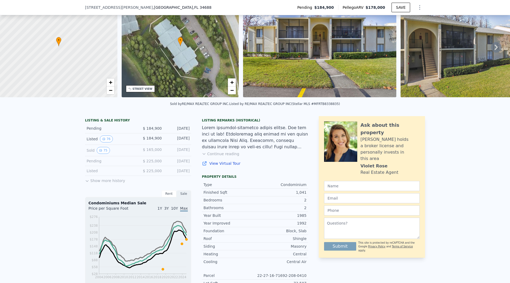
scroll to position [25, 0]
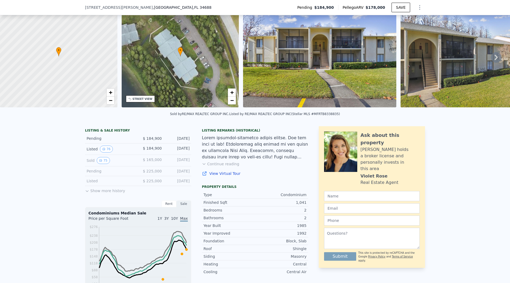
click at [110, 193] on button "Show more history" at bounding box center [105, 189] width 40 height 7
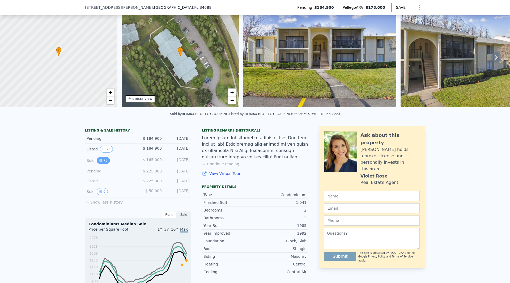
click at [100, 161] on icon "View historical data" at bounding box center [101, 160] width 2 height 2
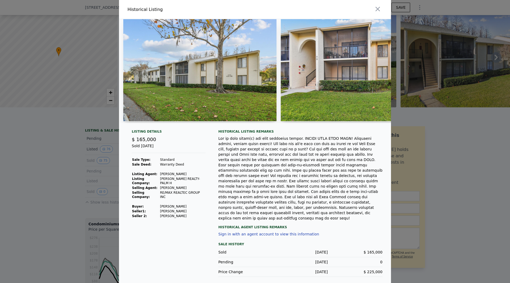
click at [347, 102] on img at bounding box center [357, 70] width 153 height 102
click at [279, 193] on div at bounding box center [300, 178] width 164 height 85
click at [375, 13] on icon "button" at bounding box center [377, 8] width 7 height 7
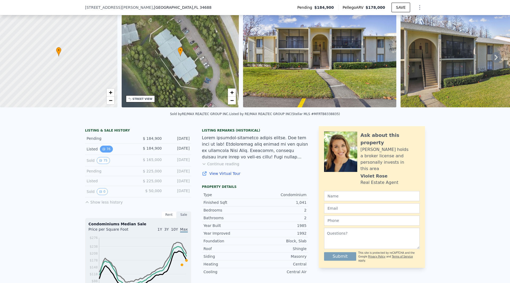
click at [104, 152] on button "76" at bounding box center [106, 149] width 13 height 7
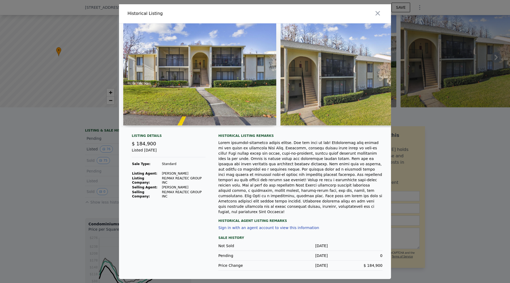
click at [313, 116] on img at bounding box center [348, 74] width 136 height 102
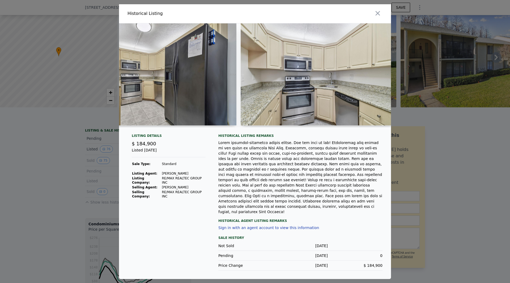
scroll to position [0, 2935]
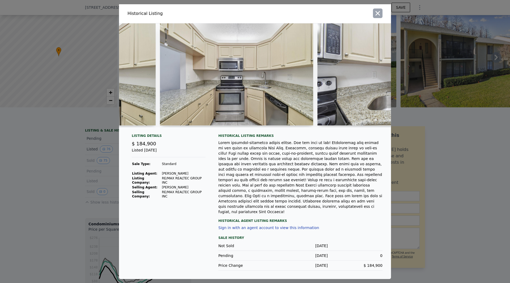
click at [375, 17] on icon "button" at bounding box center [377, 13] width 7 height 7
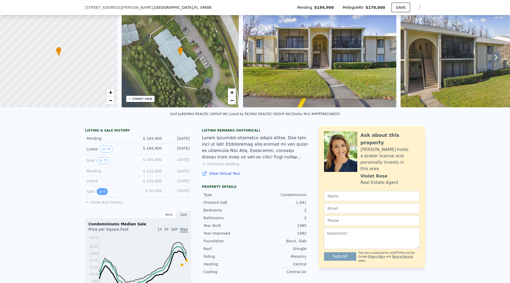
click at [100, 193] on icon "View historical data" at bounding box center [100, 191] width 3 height 3
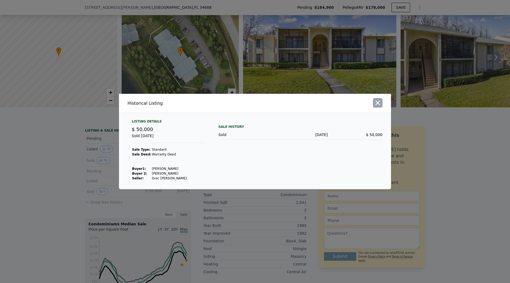
click at [379, 101] on icon "button" at bounding box center [377, 102] width 7 height 7
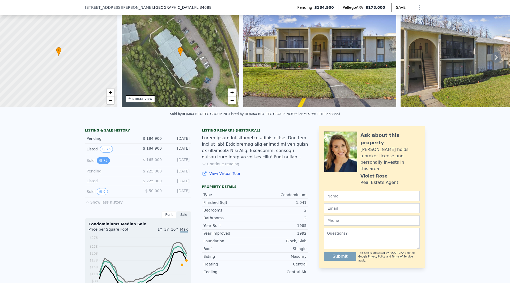
click at [102, 164] on button "75" at bounding box center [103, 160] width 13 height 7
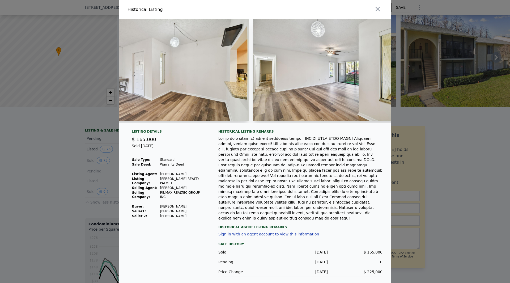
scroll to position [0, 3569]
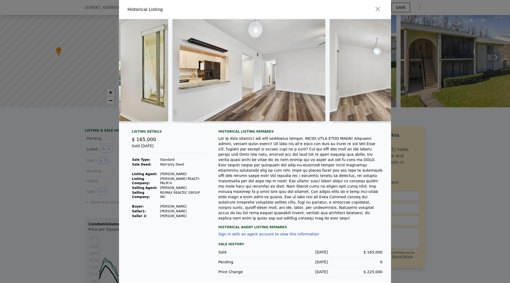
click at [292, 121] on img at bounding box center [248, 70] width 153 height 102
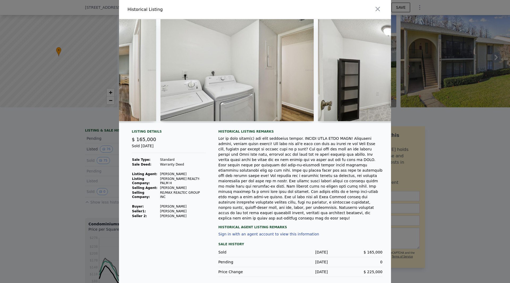
scroll to position [0, 5234]
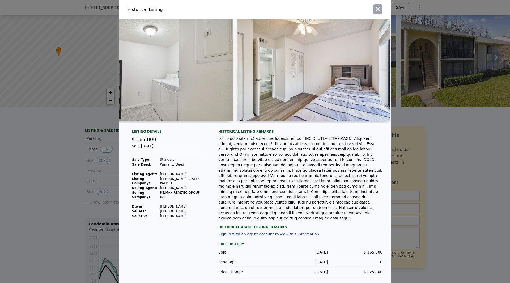
click at [377, 11] on icon "button" at bounding box center [377, 9] width 5 height 5
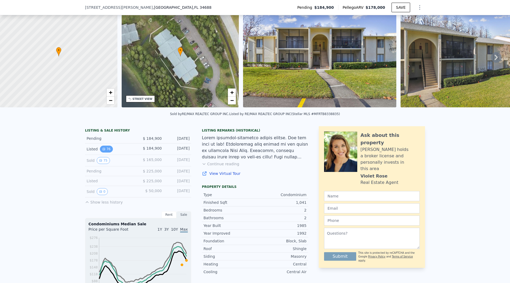
click at [104, 152] on button "76" at bounding box center [106, 149] width 13 height 7
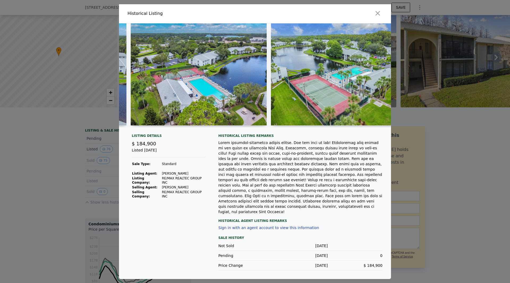
scroll to position [0, 9204]
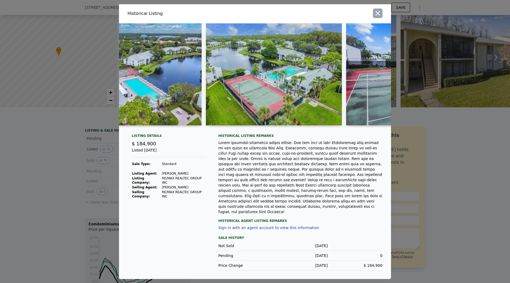
click at [378, 15] on icon "button" at bounding box center [377, 13] width 5 height 5
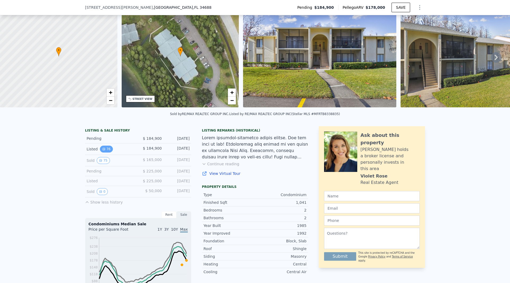
click at [102, 152] on button "76" at bounding box center [106, 149] width 13 height 7
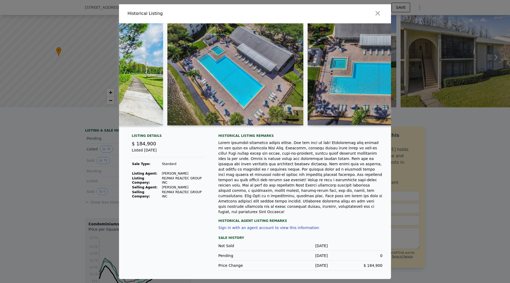
scroll to position [0, 8920]
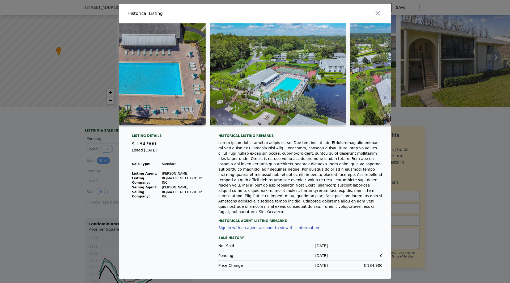
click at [99, 164] on div at bounding box center [255, 141] width 510 height 283
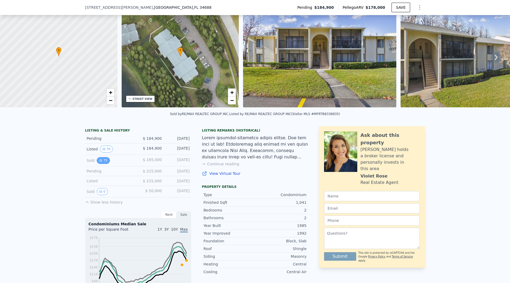
click at [102, 163] on button "75" at bounding box center [103, 160] width 13 height 7
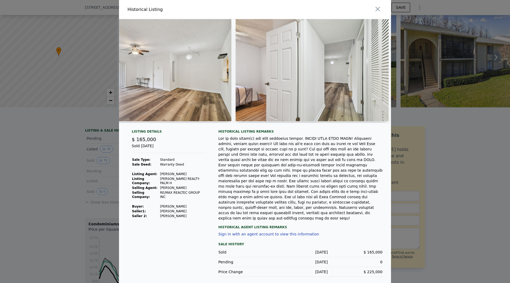
scroll to position [0, 4844]
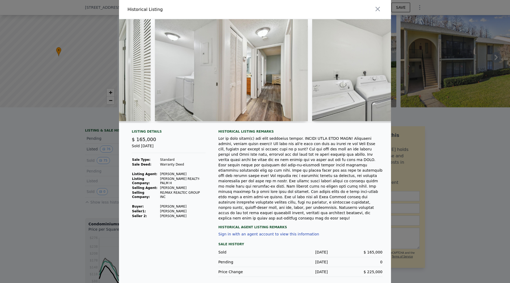
click at [238, 127] on div at bounding box center [255, 73] width 272 height 108
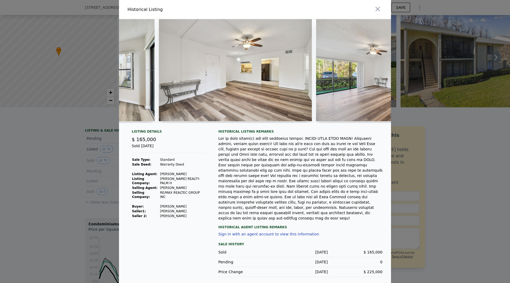
scroll to position [0, 4607]
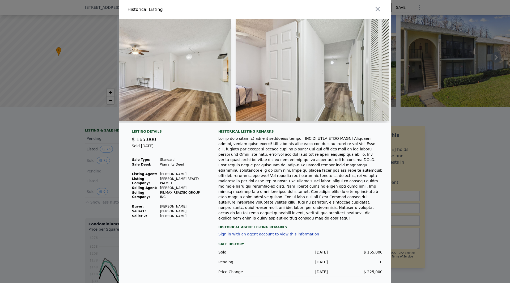
click at [291, 123] on div at bounding box center [312, 71] width 153 height 104
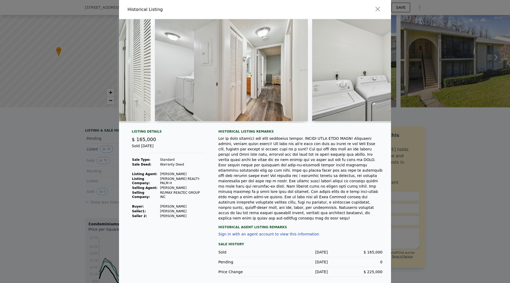
scroll to position [0, 5082]
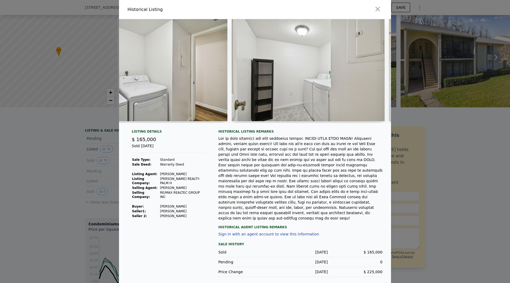
click at [320, 123] on div at bounding box center [308, 71] width 153 height 104
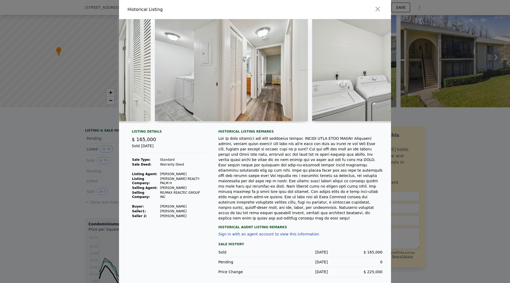
click at [279, 127] on div at bounding box center [255, 73] width 272 height 108
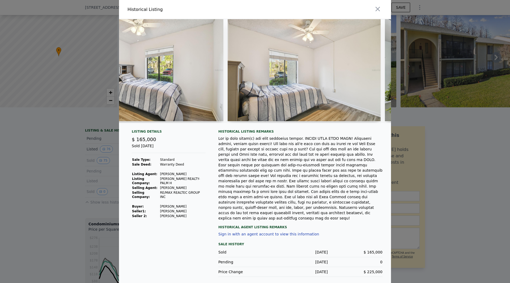
scroll to position [0, 5796]
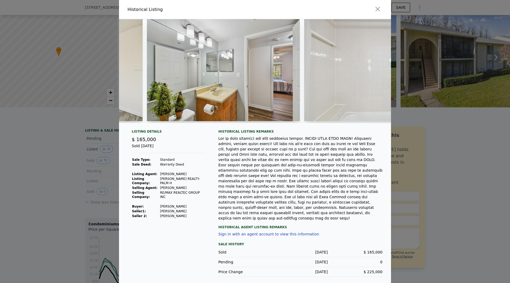
click at [320, 123] on div at bounding box center [380, 71] width 153 height 104
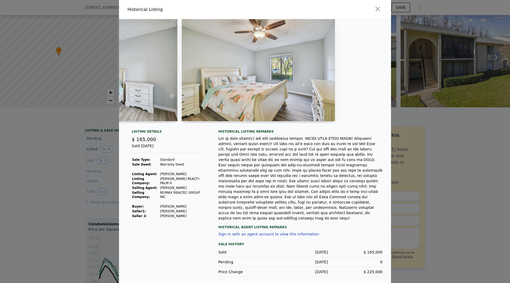
scroll to position [0, 7224]
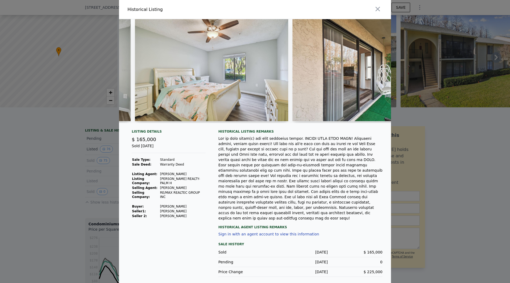
click at [340, 123] on div at bounding box center [368, 71] width 153 height 104
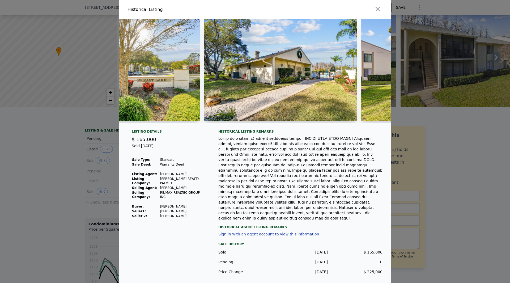
scroll to position [0, 8651]
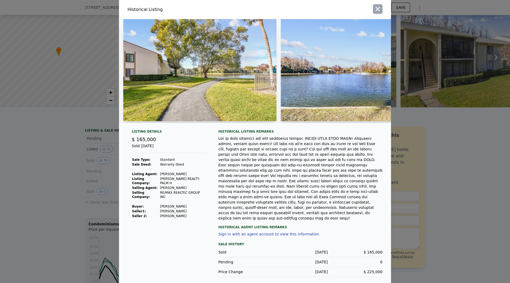
click at [378, 13] on icon "button" at bounding box center [377, 8] width 7 height 7
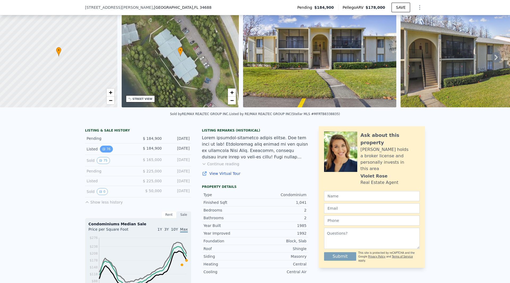
click at [102, 151] on icon "View historical data" at bounding box center [103, 148] width 3 height 3
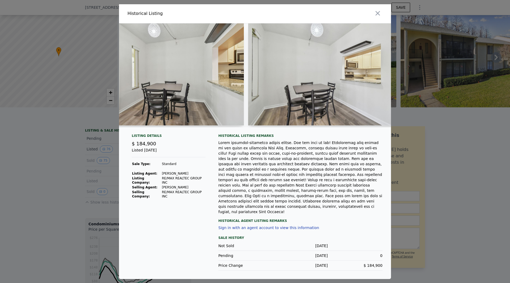
scroll to position [0, 1826]
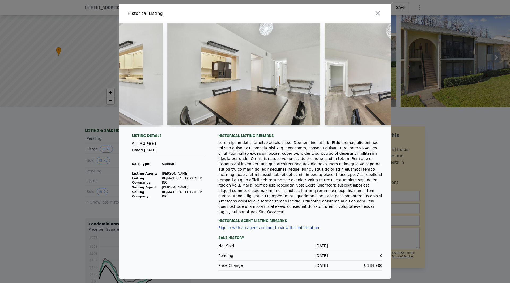
click at [208, 125] on img at bounding box center [243, 74] width 153 height 102
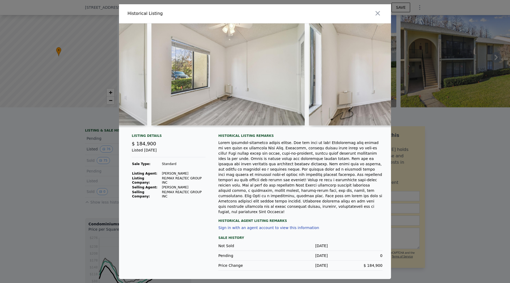
scroll to position [0, 3967]
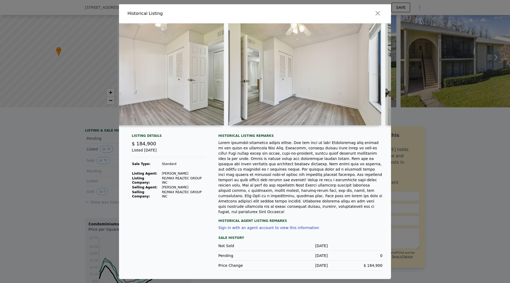
click at [264, 127] on div at bounding box center [304, 75] width 153 height 104
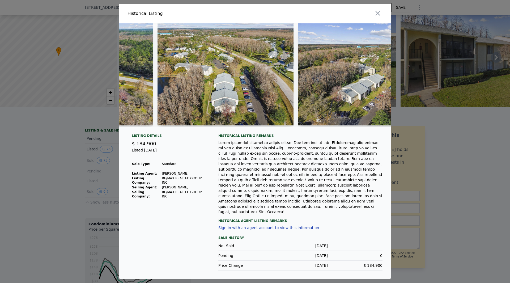
scroll to position [0, 7774]
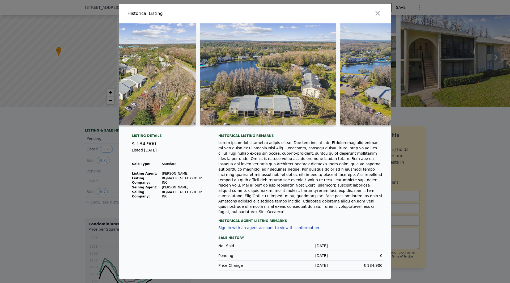
drag, startPoint x: 378, startPoint y: 18, endPoint x: 390, endPoint y: 27, distance: 15.2
click at [378, 17] on icon "button" at bounding box center [377, 13] width 7 height 7
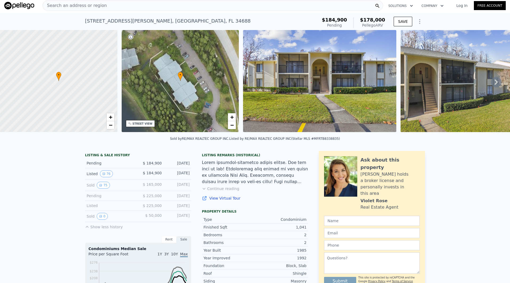
scroll to position [0, 0]
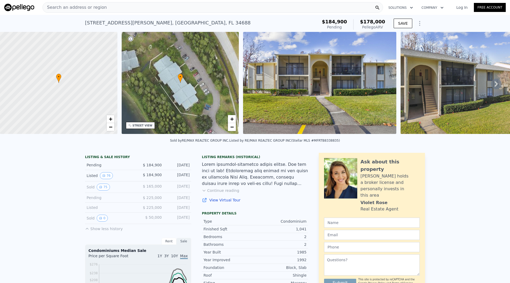
click at [22, 4] on img at bounding box center [19, 7] width 30 height 7
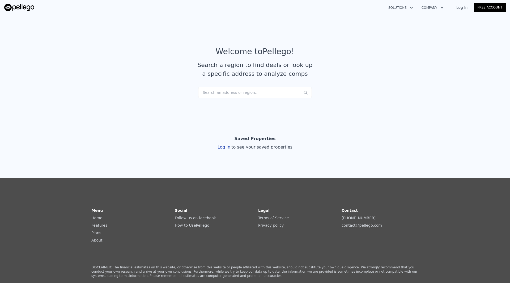
click at [218, 93] on div "Search an address or region..." at bounding box center [255, 93] width 114 height 12
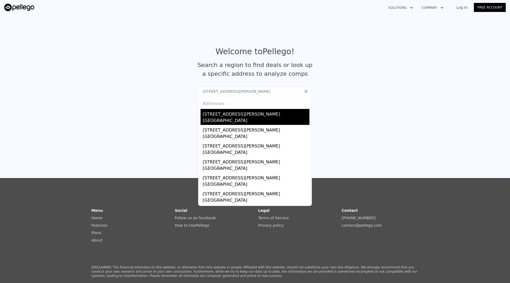
type input "[STREET_ADDRESS][PERSON_NAME]"
click at [235, 118] on div "[GEOGRAPHIC_DATA]" at bounding box center [256, 120] width 107 height 7
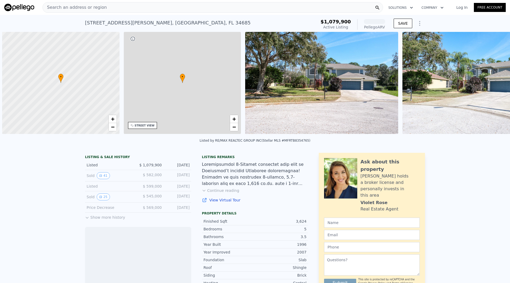
scroll to position [0, 2]
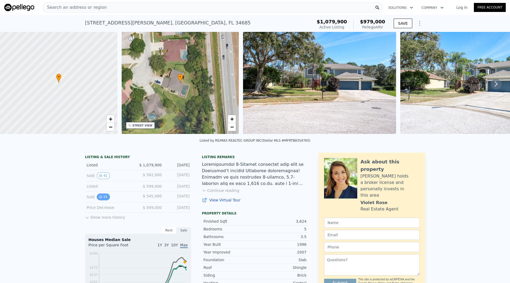
click at [99, 198] on icon "View historical data" at bounding box center [100, 196] width 3 height 3
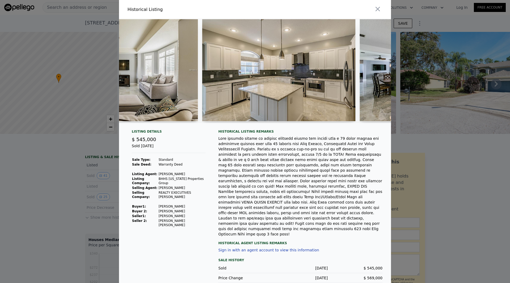
scroll to position [0, 1019]
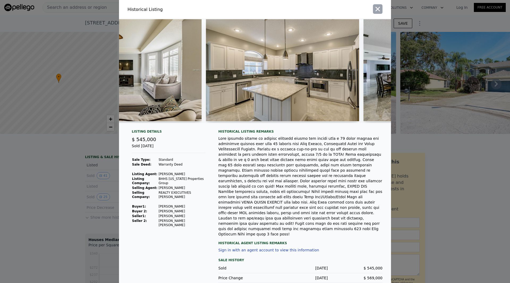
click at [374, 11] on icon "button" at bounding box center [377, 8] width 7 height 7
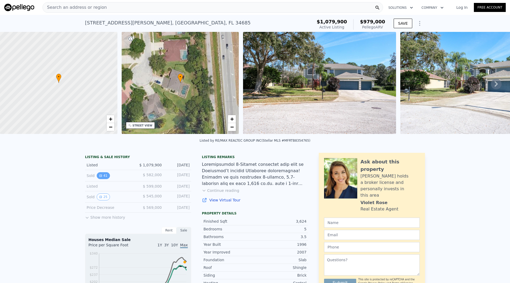
click at [100, 179] on button "41" at bounding box center [103, 175] width 13 height 7
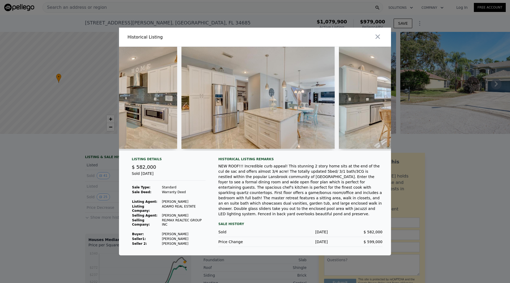
scroll to position [0, 1625]
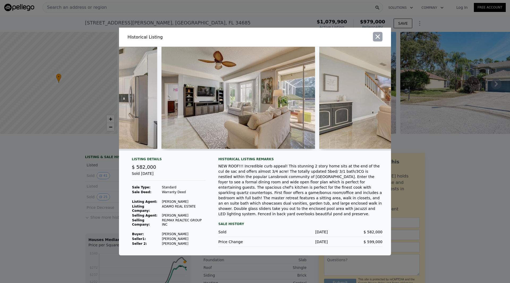
click at [377, 40] on icon "button" at bounding box center [377, 36] width 7 height 7
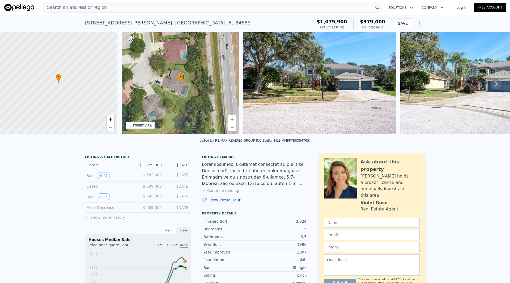
click at [493, 87] on icon at bounding box center [496, 84] width 11 height 11
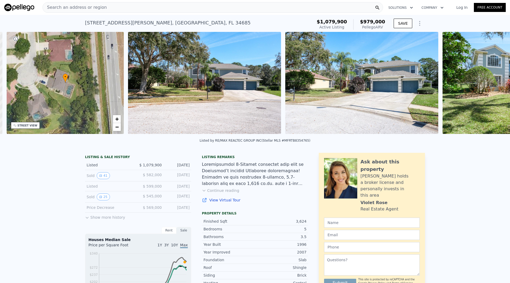
scroll to position [0, 124]
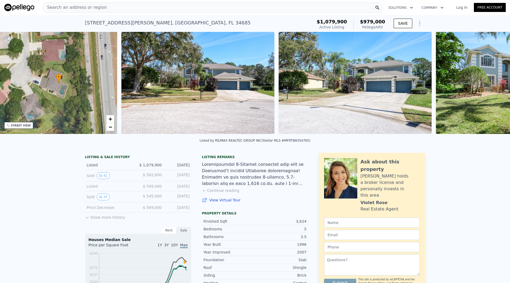
click at [493, 87] on img at bounding box center [512, 83] width 153 height 102
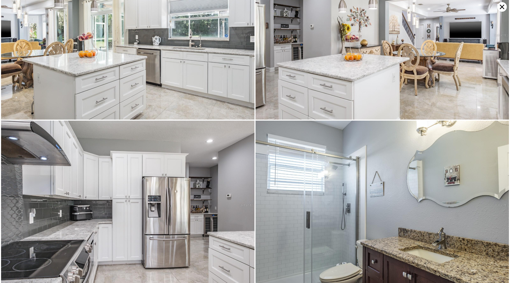
scroll to position [3036, 0]
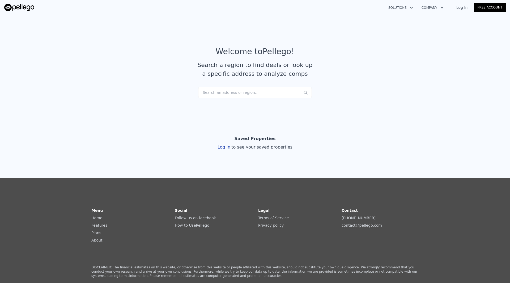
click at [213, 90] on div "Search an address or region..." at bounding box center [255, 93] width 114 height 12
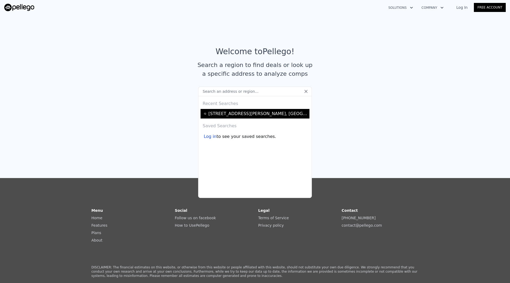
click at [228, 114] on div "[STREET_ADDRESS][PERSON_NAME]" at bounding box center [257, 113] width 99 height 6
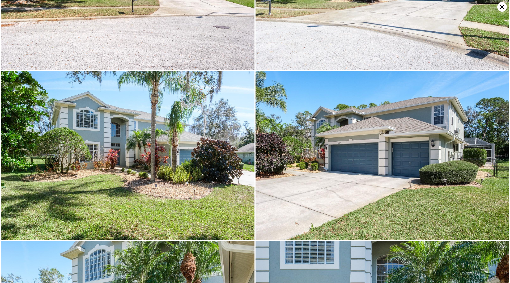
scroll to position [0, 2]
click at [500, 7] on icon at bounding box center [502, 7] width 10 height 10
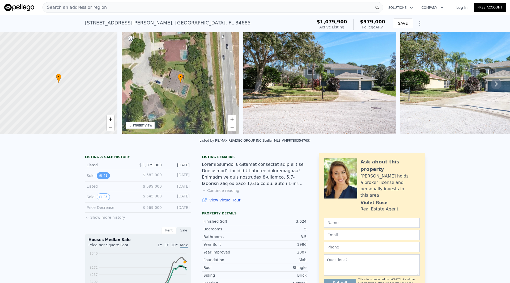
click at [102, 179] on button "41" at bounding box center [103, 175] width 13 height 7
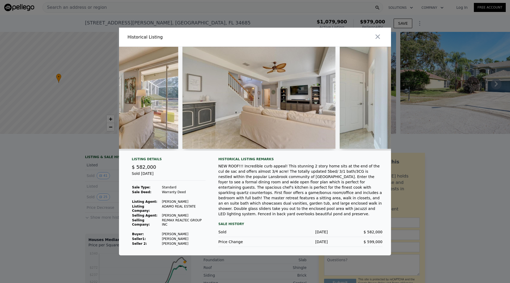
scroll to position [0, 1999]
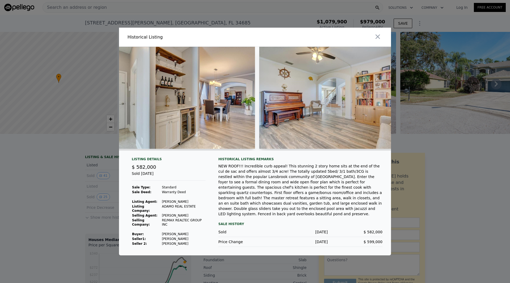
click at [215, 155] on div at bounding box center [255, 101] width 272 height 108
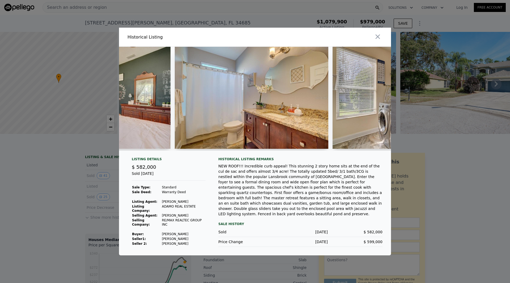
scroll to position [0, 2951]
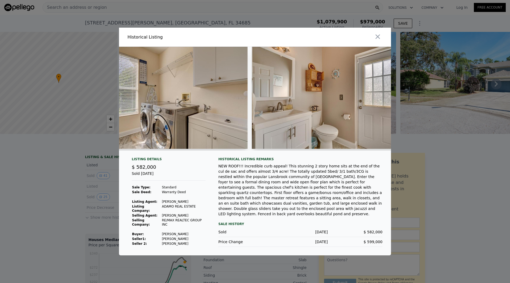
click at [321, 155] on div at bounding box center [255, 101] width 272 height 108
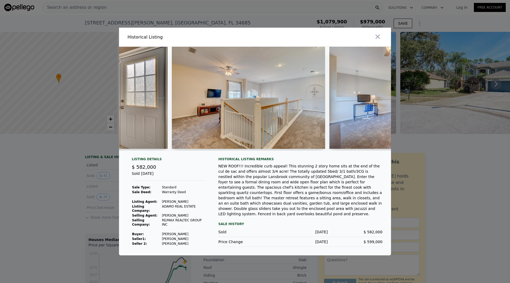
scroll to position [0, 3427]
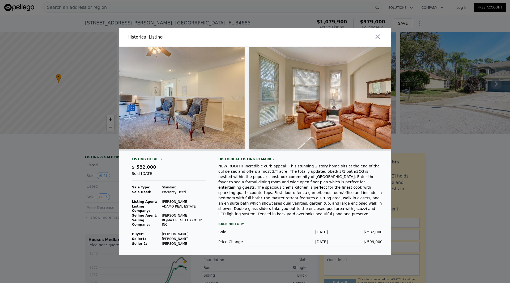
click at [346, 150] on div at bounding box center [325, 99] width 153 height 104
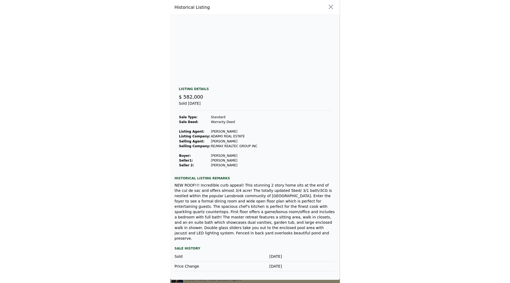
scroll to position [0, 3886]
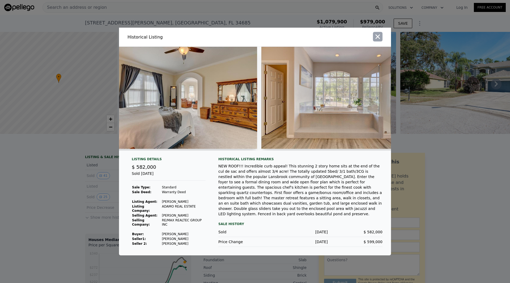
click at [379, 38] on icon "button" at bounding box center [377, 37] width 5 height 5
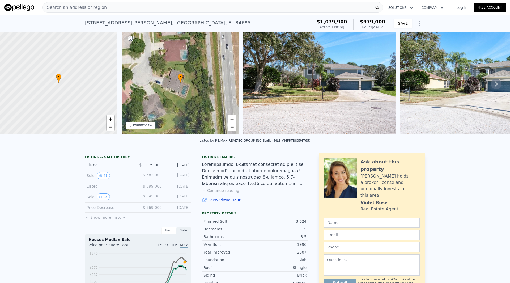
click at [92, 7] on span "Search an address or region" at bounding box center [75, 7] width 64 height 6
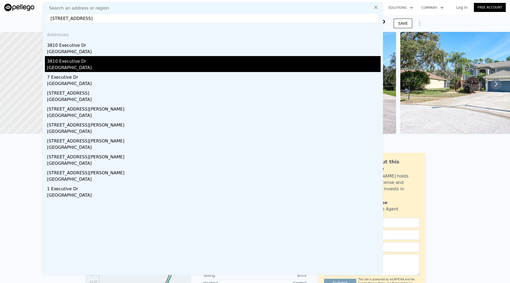
type input "[STREET_ADDRESS]"
click at [72, 63] on div "3810 Executive Dr" at bounding box center [213, 60] width 333 height 8
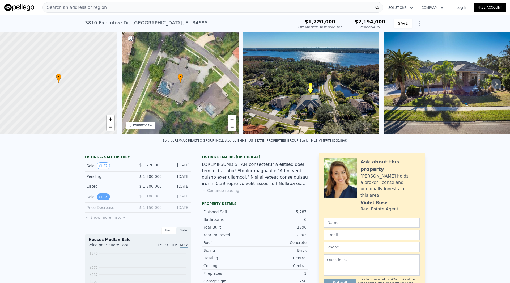
click at [101, 200] on button "25" at bounding box center [103, 196] width 13 height 7
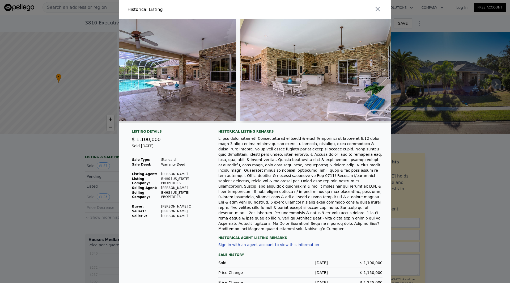
scroll to position [0, 3276]
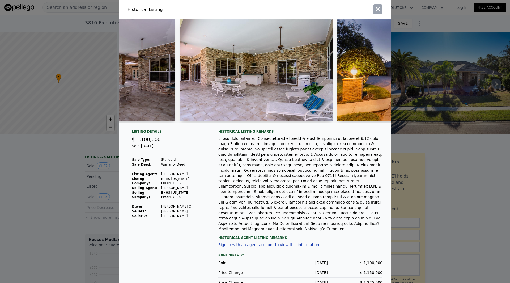
click at [379, 11] on icon "button" at bounding box center [377, 8] width 7 height 7
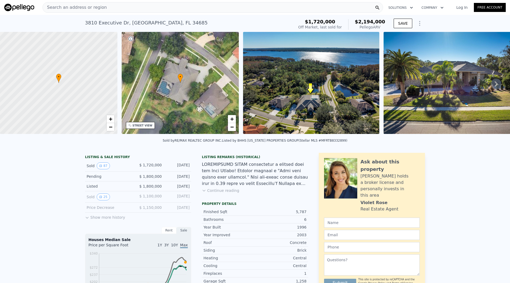
click at [116, 8] on div "Search an address or region" at bounding box center [212, 7] width 340 height 11
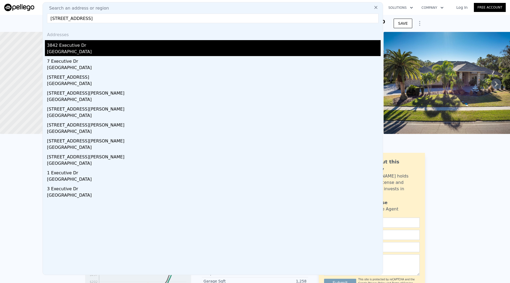
type input "[STREET_ADDRESS]"
click at [72, 51] on div "[GEOGRAPHIC_DATA]" at bounding box center [213, 52] width 333 height 7
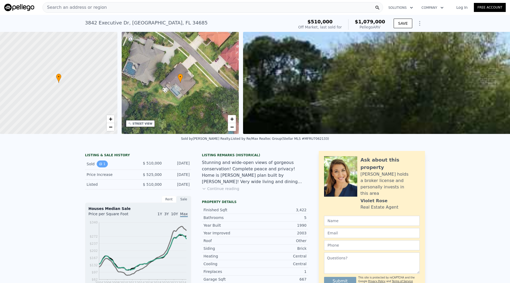
click at [101, 167] on button "1" at bounding box center [102, 163] width 11 height 7
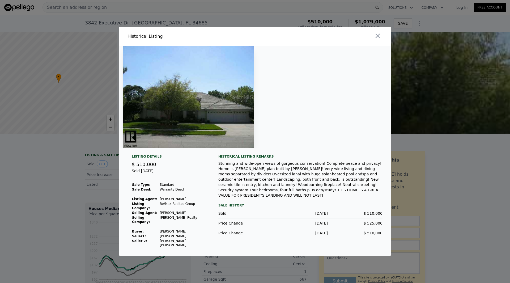
click at [167, 126] on img at bounding box center [188, 97] width 131 height 102
click at [377, 40] on icon "button" at bounding box center [377, 35] width 7 height 7
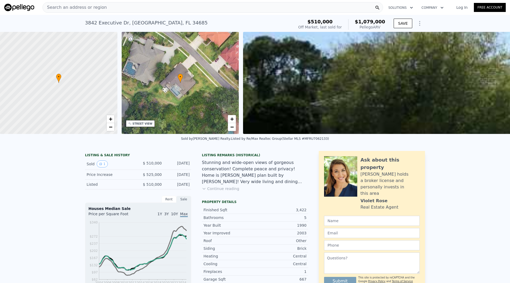
click at [442, 183] on div "LISTING & SALE HISTORY Sold 1 $ 510,000 [DATE] Price Increase $ 525,000 [DATE] …" at bounding box center [255, 280] width 510 height 266
click at [103, 7] on div "Search an address or region" at bounding box center [212, 7] width 340 height 11
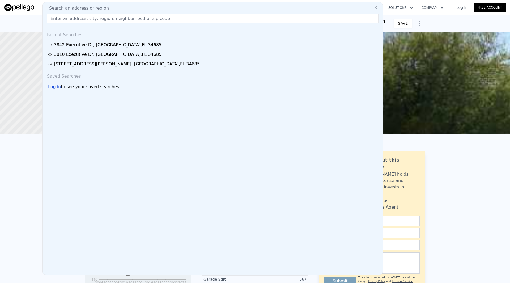
paste input "[STREET_ADDRESS][PERSON_NAME]"
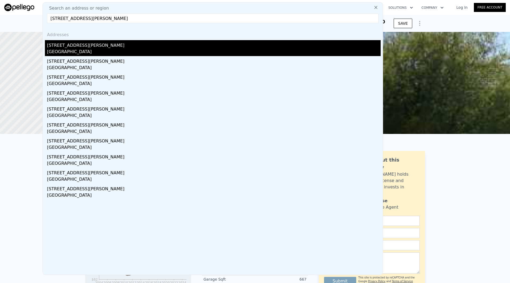
type input "[STREET_ADDRESS][PERSON_NAME]"
click at [79, 51] on div "[GEOGRAPHIC_DATA]" at bounding box center [213, 52] width 333 height 7
type input "2"
type input "979"
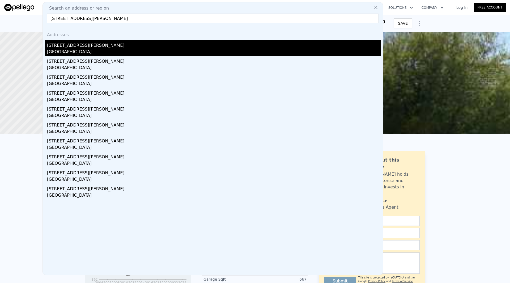
type input "1060"
type input "73576"
type input "$ 178,000"
type input "4"
type input "-$ 24,512"
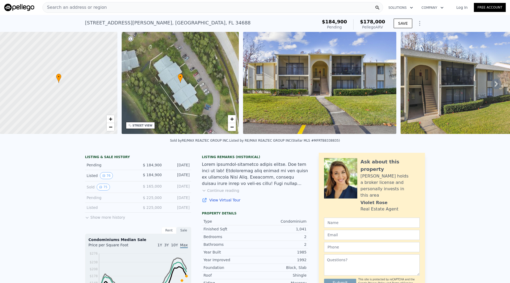
click at [108, 220] on button "Show more history" at bounding box center [105, 215] width 40 height 7
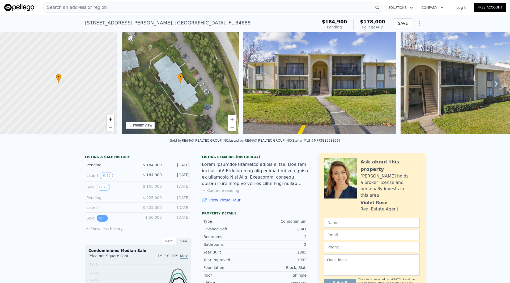
click at [100, 220] on icon "View historical data" at bounding box center [100, 217] width 3 height 3
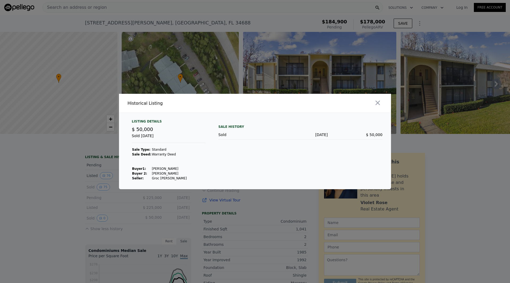
drag, startPoint x: 376, startPoint y: 103, endPoint x: 370, endPoint y: 102, distance: 6.1
click at [376, 103] on icon "button" at bounding box center [377, 102] width 7 height 7
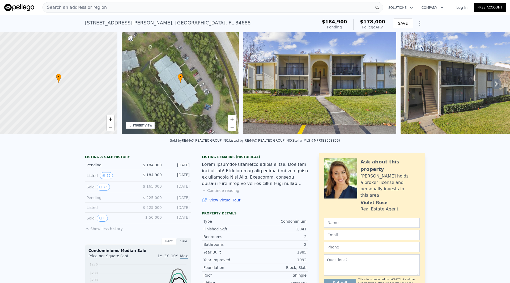
click at [103, 6] on div "Search an address or region" at bounding box center [212, 7] width 340 height 11
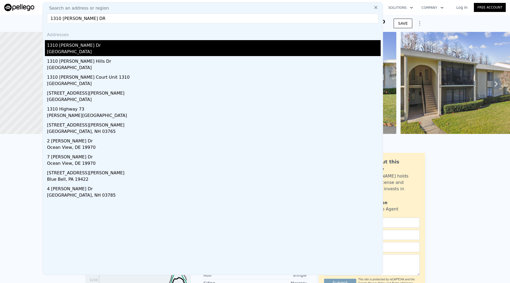
type input "1310 [PERSON_NAME] DR"
click at [82, 53] on div "[GEOGRAPHIC_DATA]" at bounding box center [213, 52] width 333 height 7
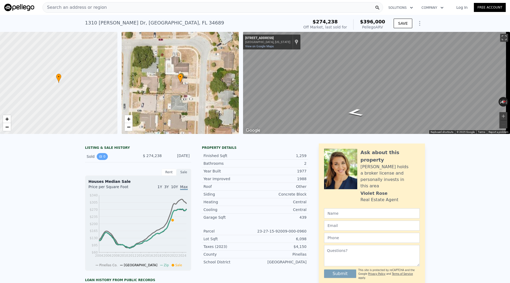
click at [100, 160] on button "0" at bounding box center [102, 156] width 11 height 7
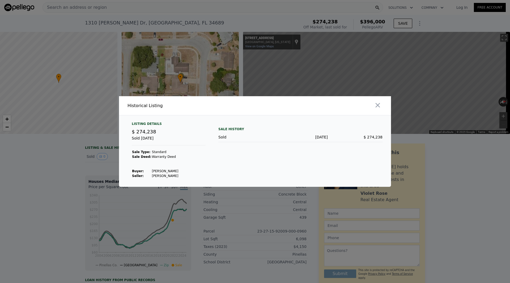
click at [383, 106] on div at bounding box center [324, 105] width 134 height 19
click at [381, 108] on button "button" at bounding box center [378, 105] width 10 height 10
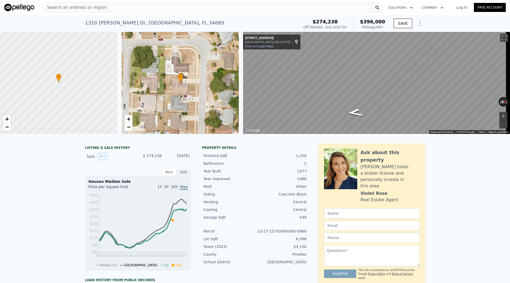
click at [91, 4] on div "Search an address or region" at bounding box center [75, 7] width 64 height 10
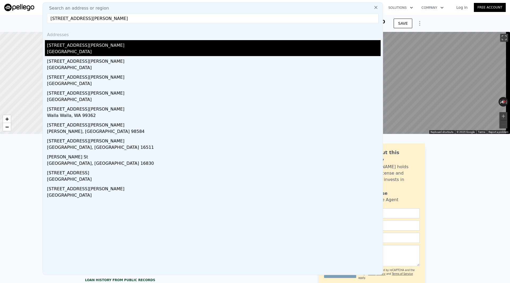
type input "[STREET_ADDRESS][PERSON_NAME]"
click at [80, 50] on div "[GEOGRAPHIC_DATA]" at bounding box center [213, 52] width 333 height 7
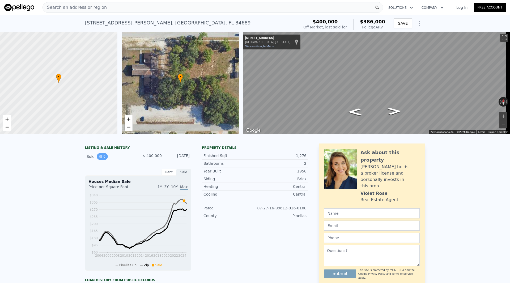
click at [100, 160] on button "0" at bounding box center [102, 156] width 11 height 7
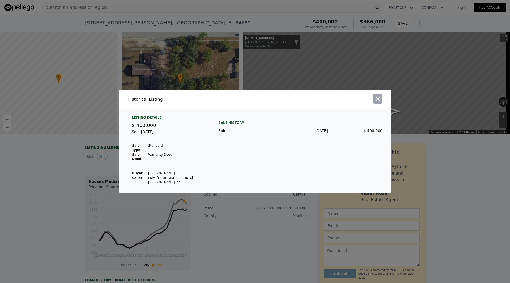
click at [382, 102] on button "button" at bounding box center [378, 99] width 10 height 10
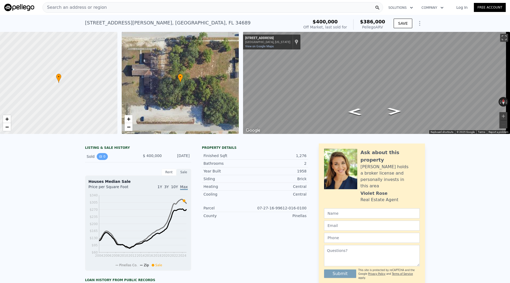
click at [100, 159] on button "0" at bounding box center [102, 156] width 11 height 7
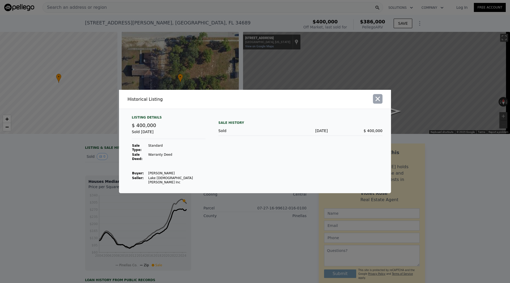
click at [378, 102] on icon "button" at bounding box center [377, 98] width 7 height 7
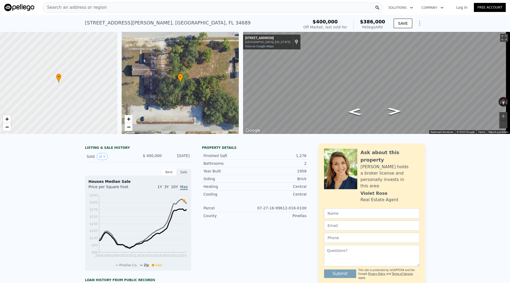
click at [107, 8] on div "Search an address or region" at bounding box center [212, 7] width 340 height 11
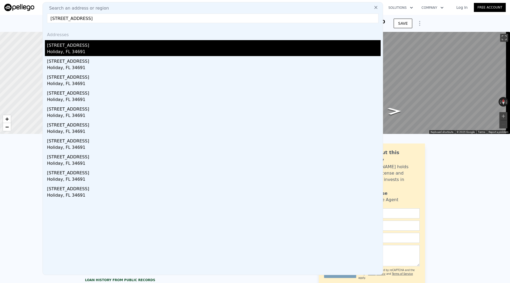
type input "[STREET_ADDRESS]"
click at [74, 45] on div "[STREET_ADDRESS]" at bounding box center [213, 44] width 333 height 8
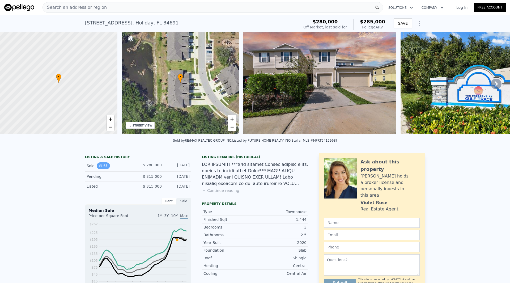
click at [100, 169] on button "65" at bounding box center [103, 165] width 13 height 7
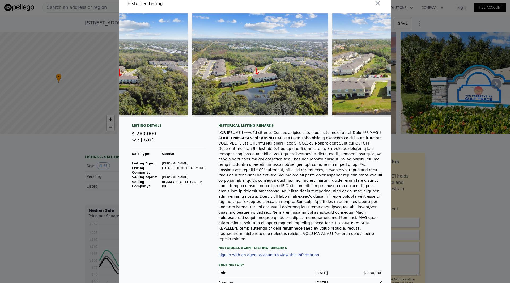
scroll to position [11, 0]
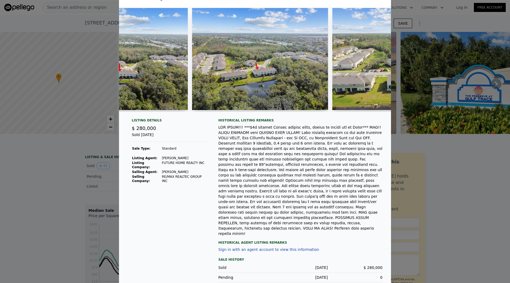
click at [186, 166] on td "FUTURE HOME REALTY INC" at bounding box center [183, 164] width 44 height 9
click at [450, 185] on div at bounding box center [255, 141] width 510 height 283
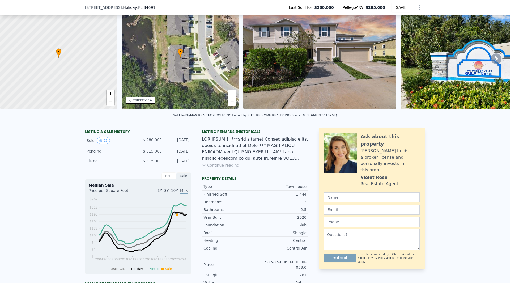
scroll to position [78, 0]
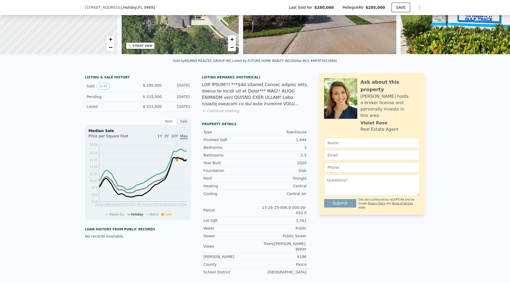
click at [439, 95] on div "LISTING & SALE HISTORY Sold 65 $ 280,000 [DATE] Pending $ 315,000 [DATE] Listed…" at bounding box center [255, 186] width 510 height 234
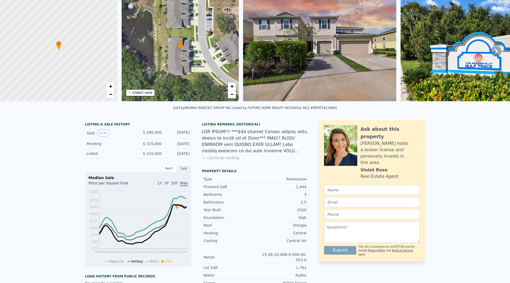
scroll to position [2, 0]
